Goal: Navigation & Orientation: Find specific page/section

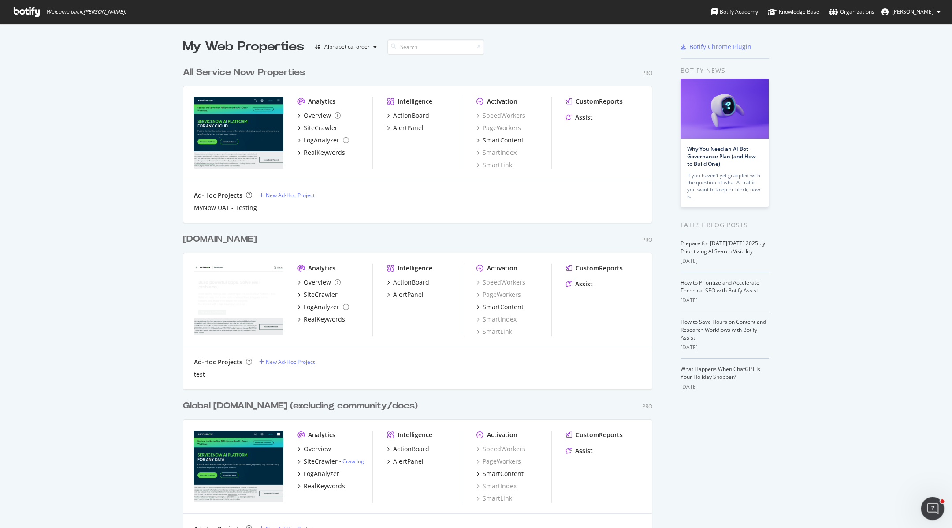
click at [925, 502] on div "Open Intercom Messenger" at bounding box center [931, 506] width 29 height 29
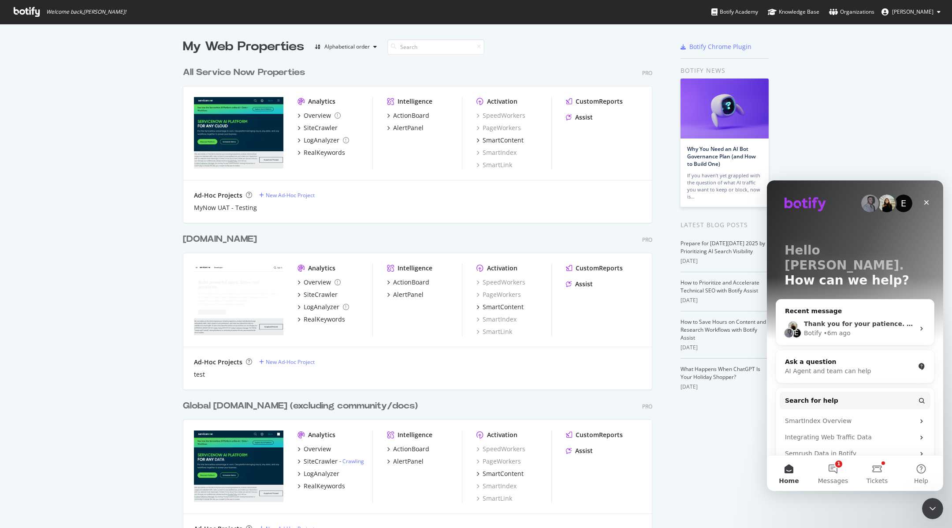
click at [814, 328] on div "Botify" at bounding box center [813, 332] width 18 height 9
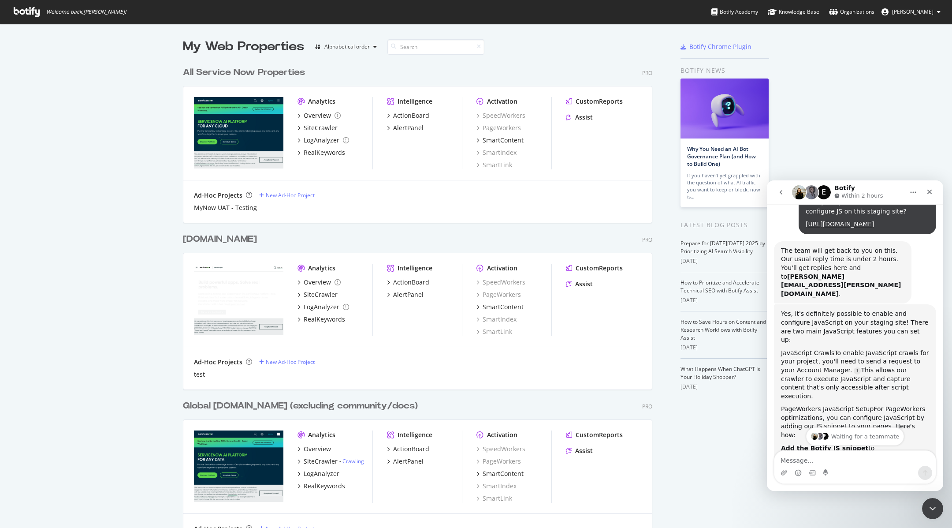
scroll to position [383, 0]
